Goal: Task Accomplishment & Management: Manage account settings

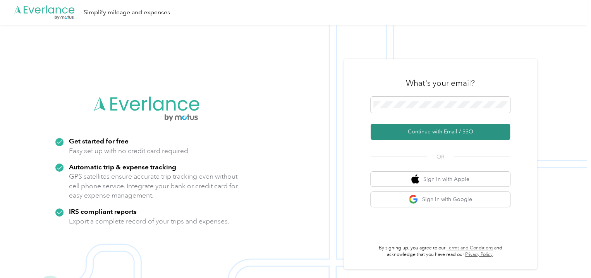
drag, startPoint x: 427, startPoint y: 131, endPoint x: 417, endPoint y: 132, distance: 10.6
click at [427, 131] on button "Continue with Email / SSO" at bounding box center [440, 132] width 139 height 16
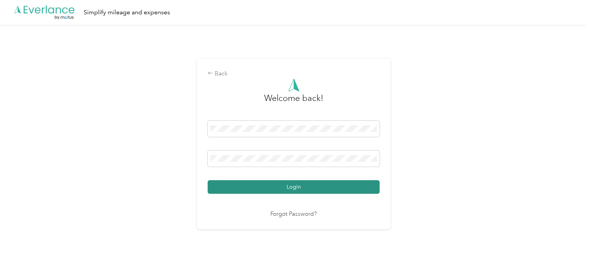
drag, startPoint x: 285, startPoint y: 189, endPoint x: 298, endPoint y: 195, distance: 14.4
click at [285, 188] on button "Login" at bounding box center [294, 187] width 172 height 14
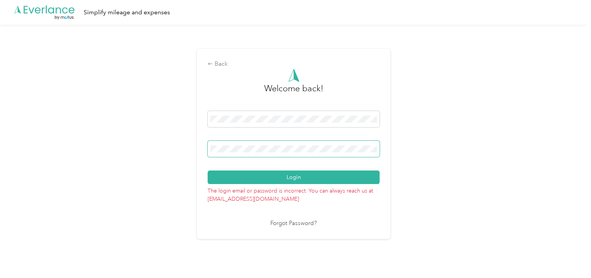
click at [270, 153] on span at bounding box center [294, 149] width 172 height 16
click at [192, 153] on div "Back Welcome back! Login The login email or password is incorrect. You can alwa…" at bounding box center [293, 147] width 587 height 245
click at [208, 171] on button "Login" at bounding box center [294, 178] width 172 height 14
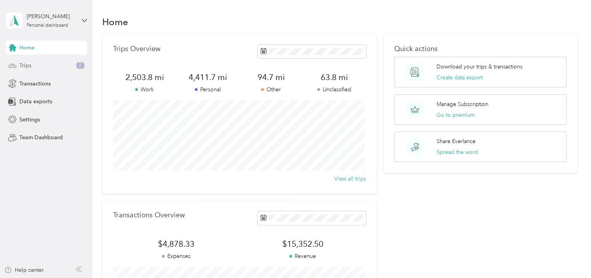
click at [25, 65] on span "Trips" at bounding box center [25, 66] width 12 height 8
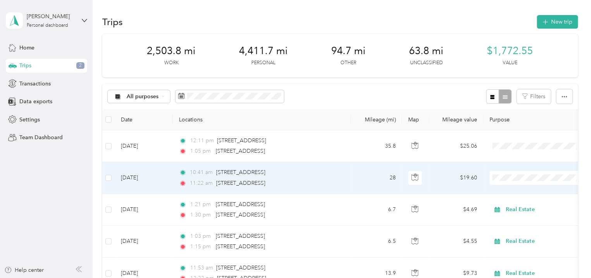
scroll to position [39, 0]
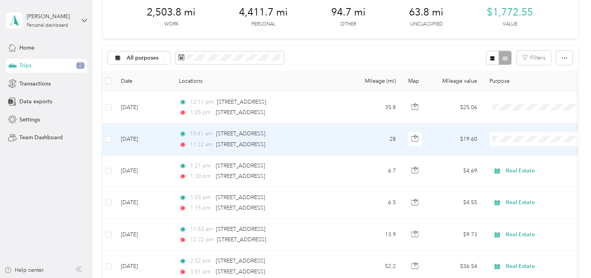
click at [514, 182] on li "Real Estate" at bounding box center [538, 181] width 96 height 14
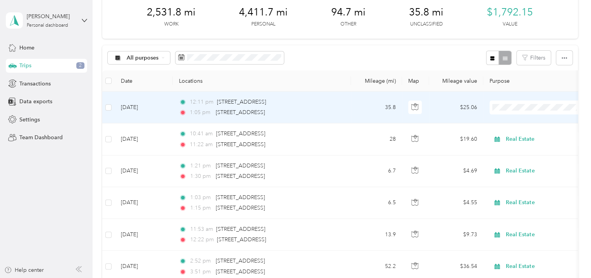
click at [516, 150] on li "Real Estate" at bounding box center [538, 149] width 96 height 14
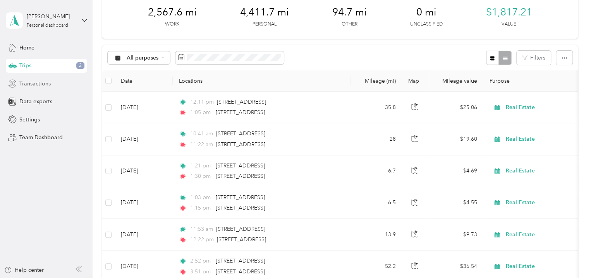
click at [31, 88] on div "Transactions" at bounding box center [46, 84] width 81 height 14
